Goal: Find specific page/section: Find specific page/section

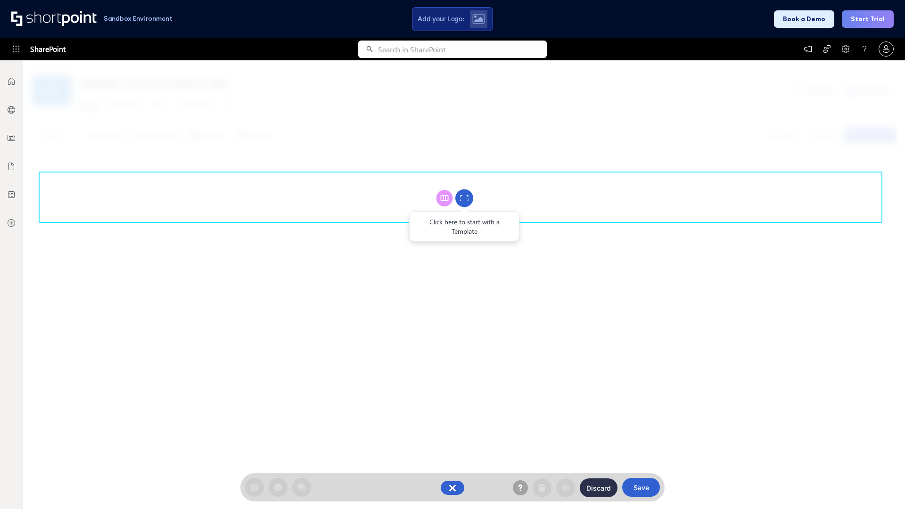
click at [464, 198] on circle at bounding box center [464, 199] width 18 height 18
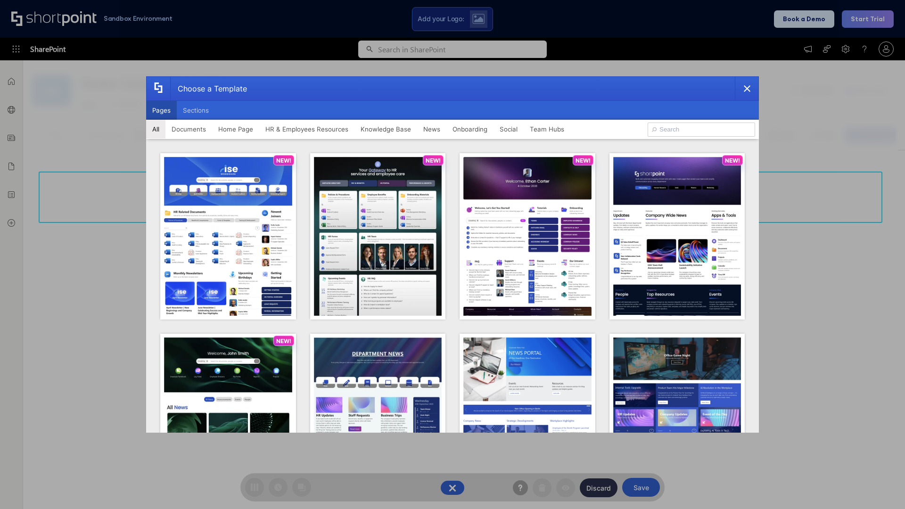
click at [161, 110] on button "Pages" at bounding box center [161, 110] width 31 height 19
type input "Intranet Layout 6"
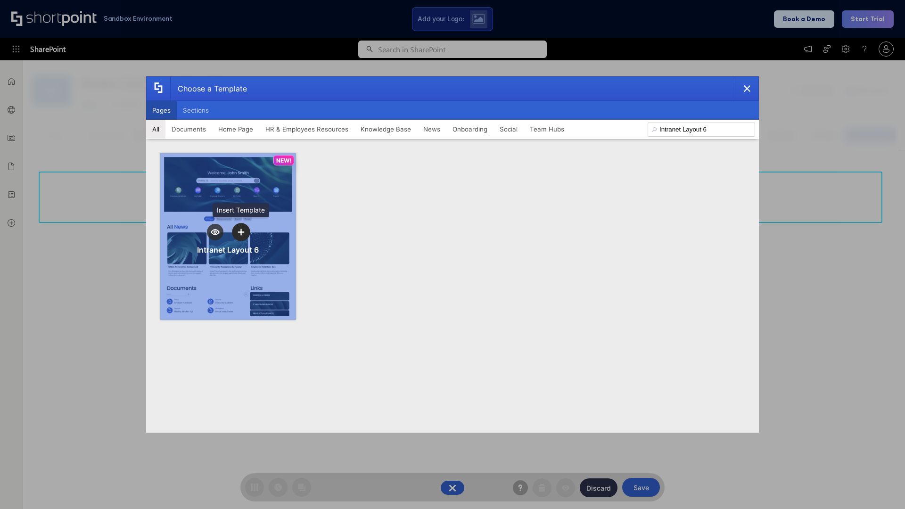
click at [241, 232] on icon "template selector" at bounding box center [241, 232] width 7 height 7
